Goal: Transaction & Acquisition: Purchase product/service

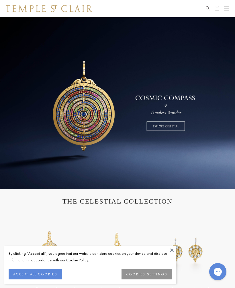
click at [229, 5] on button "Open navigation" at bounding box center [226, 8] width 5 height 7
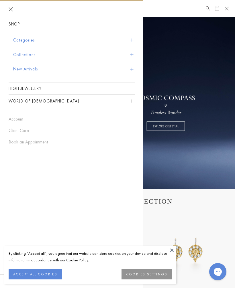
click at [28, 41] on button "Categories" at bounding box center [73, 40] width 121 height 15
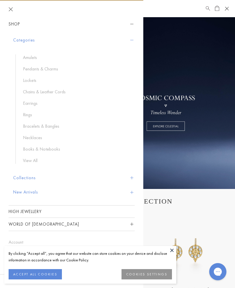
click at [58, 127] on link "Bracelets & Bangles" at bounding box center [76, 126] width 106 height 6
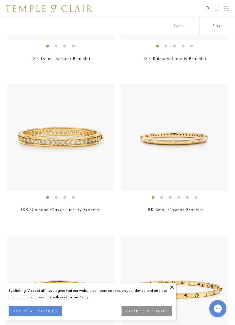
scroll to position [156, 0]
click at [73, 142] on img at bounding box center [60, 137] width 107 height 107
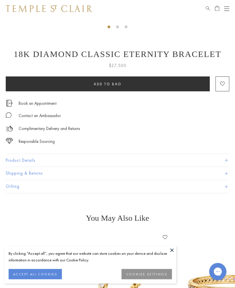
scroll to position [220, 0]
click at [228, 159] on button "Product Details" at bounding box center [117, 160] width 223 height 13
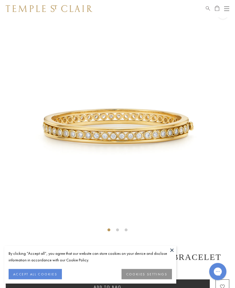
scroll to position [0, 0]
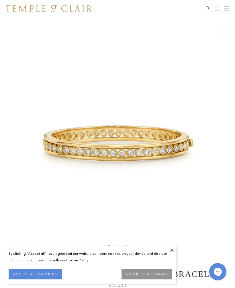
click at [164, 158] on img at bounding box center [117, 134] width 235 height 235
